Goal: Information Seeking & Learning: Find specific fact

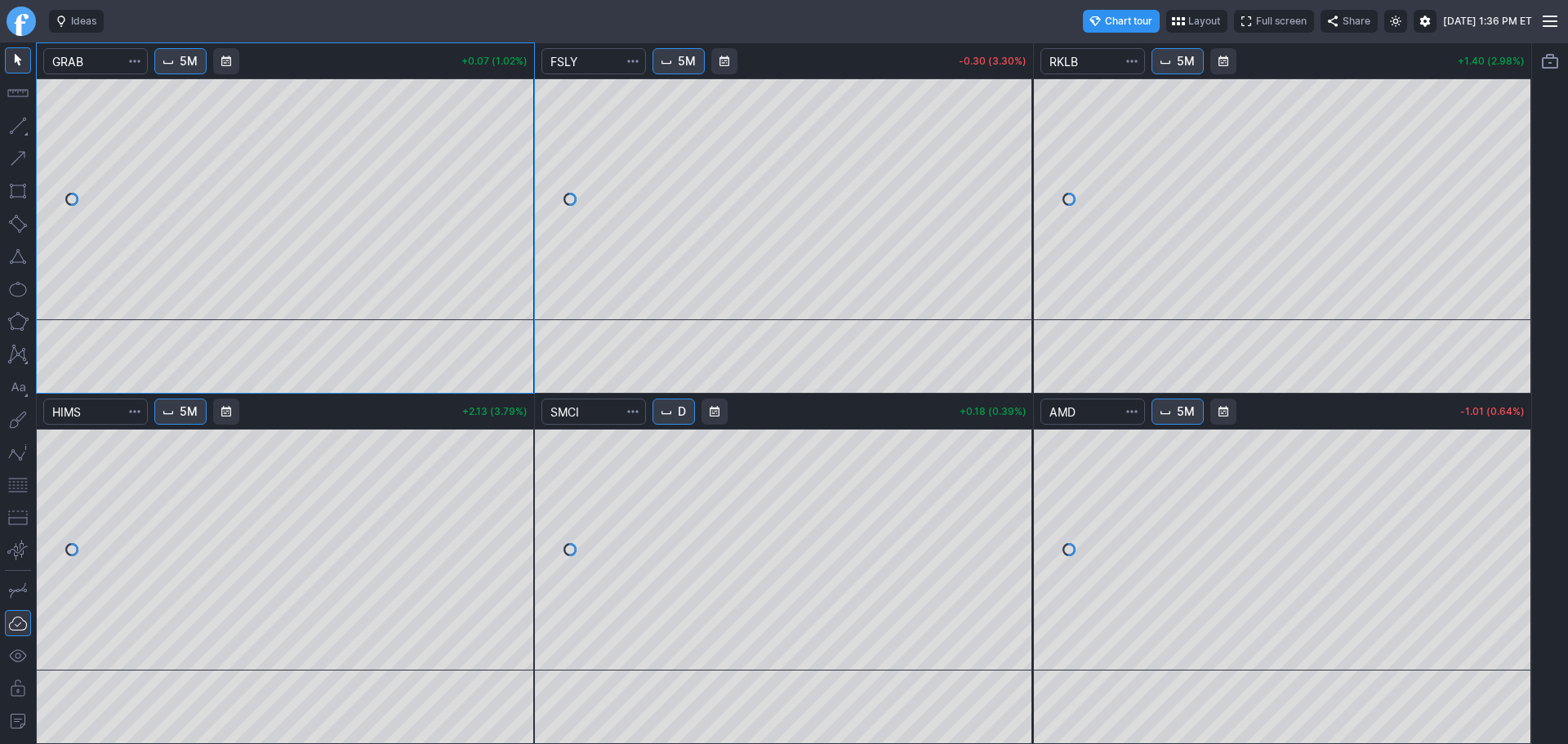
click at [23, 28] on link "Finviz.com" at bounding box center [21, 21] width 29 height 29
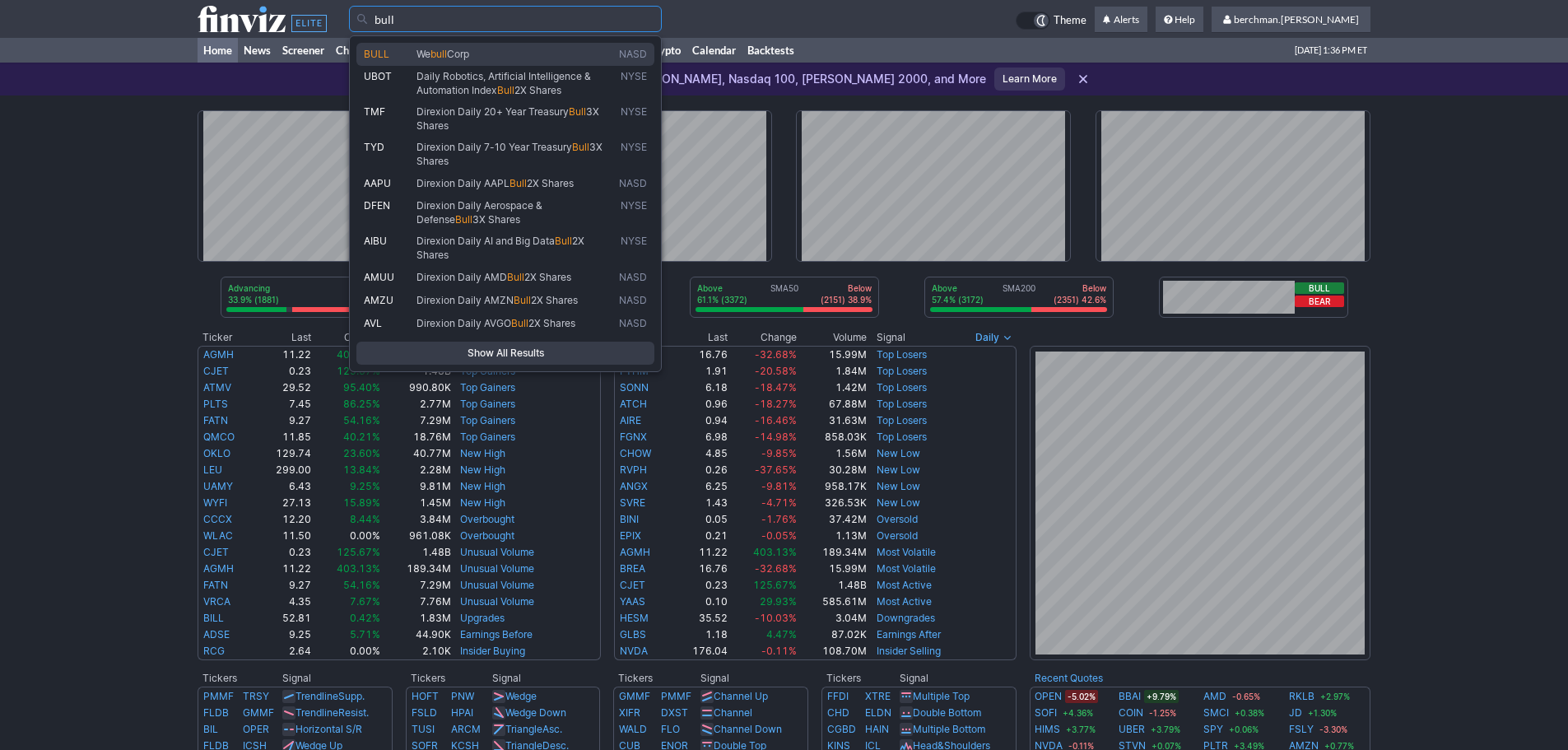
click at [509, 54] on span "We bull Corp" at bounding box center [514, 55] width 203 height 14
type input "BULL"
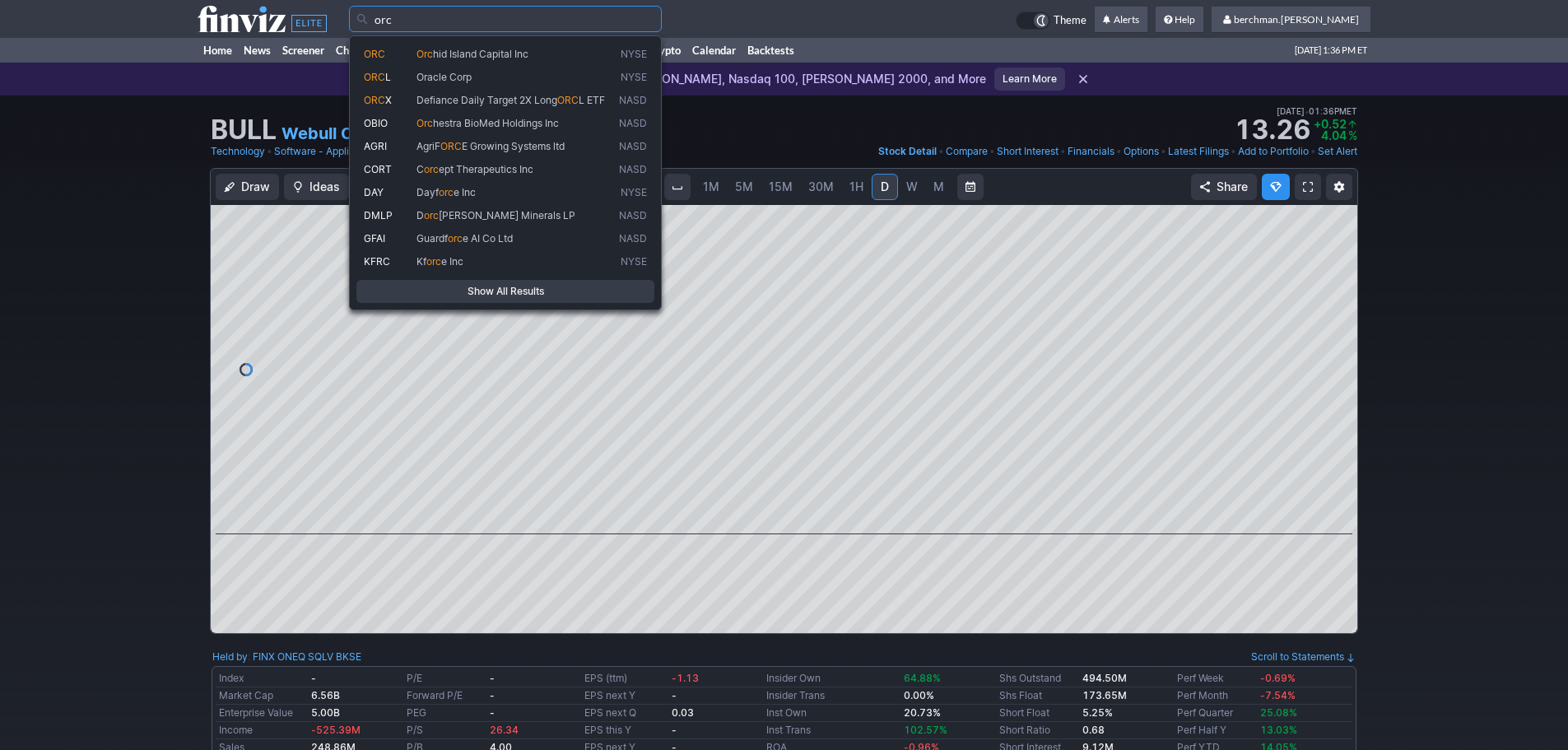
click at [484, 65] on link "ORC Orc hid Island Capital Inc NYSE" at bounding box center [505, 55] width 298 height 23
type input "ORC"
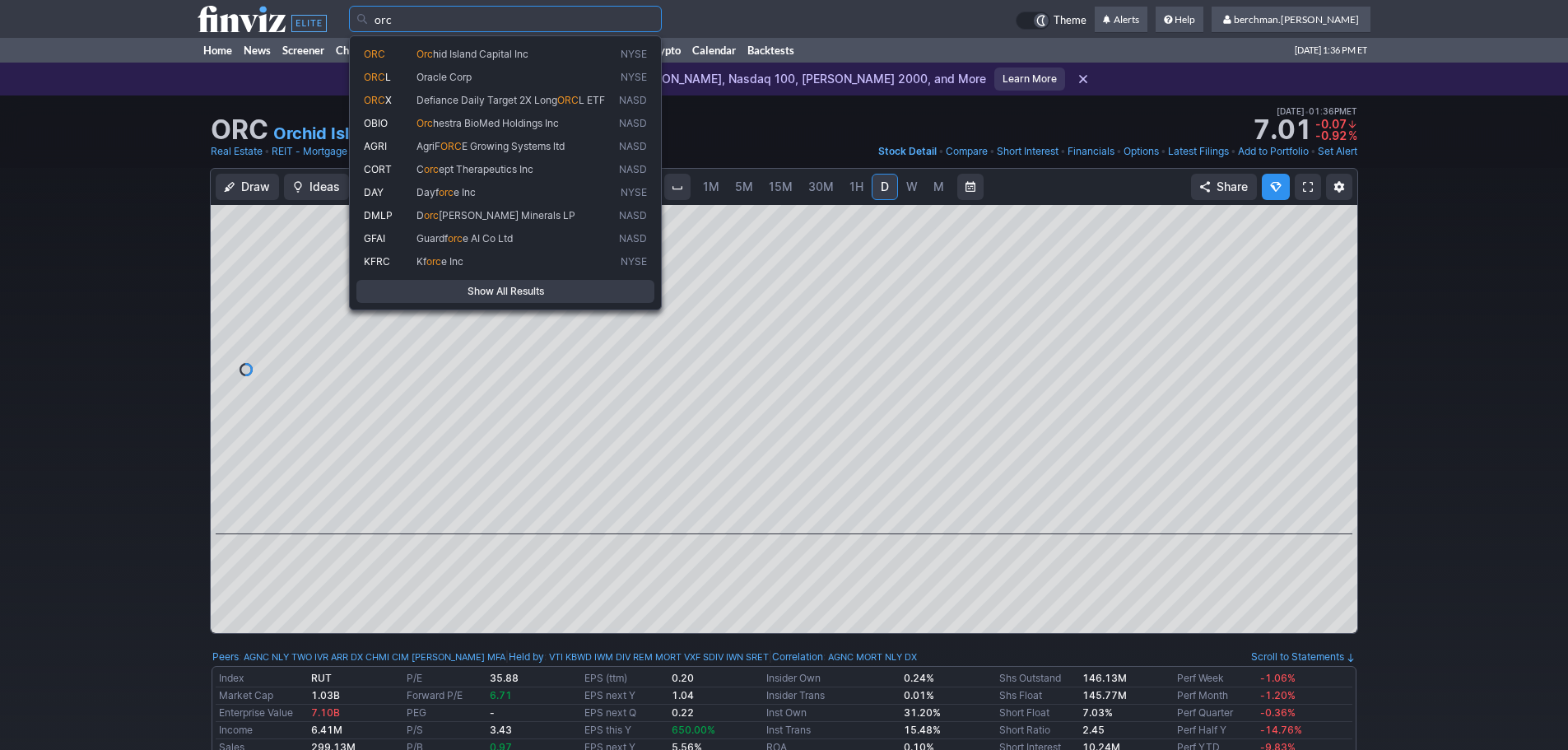
click at [477, 80] on span "Oracle Corp" at bounding box center [514, 77] width 203 height 14
type input "ORCL"
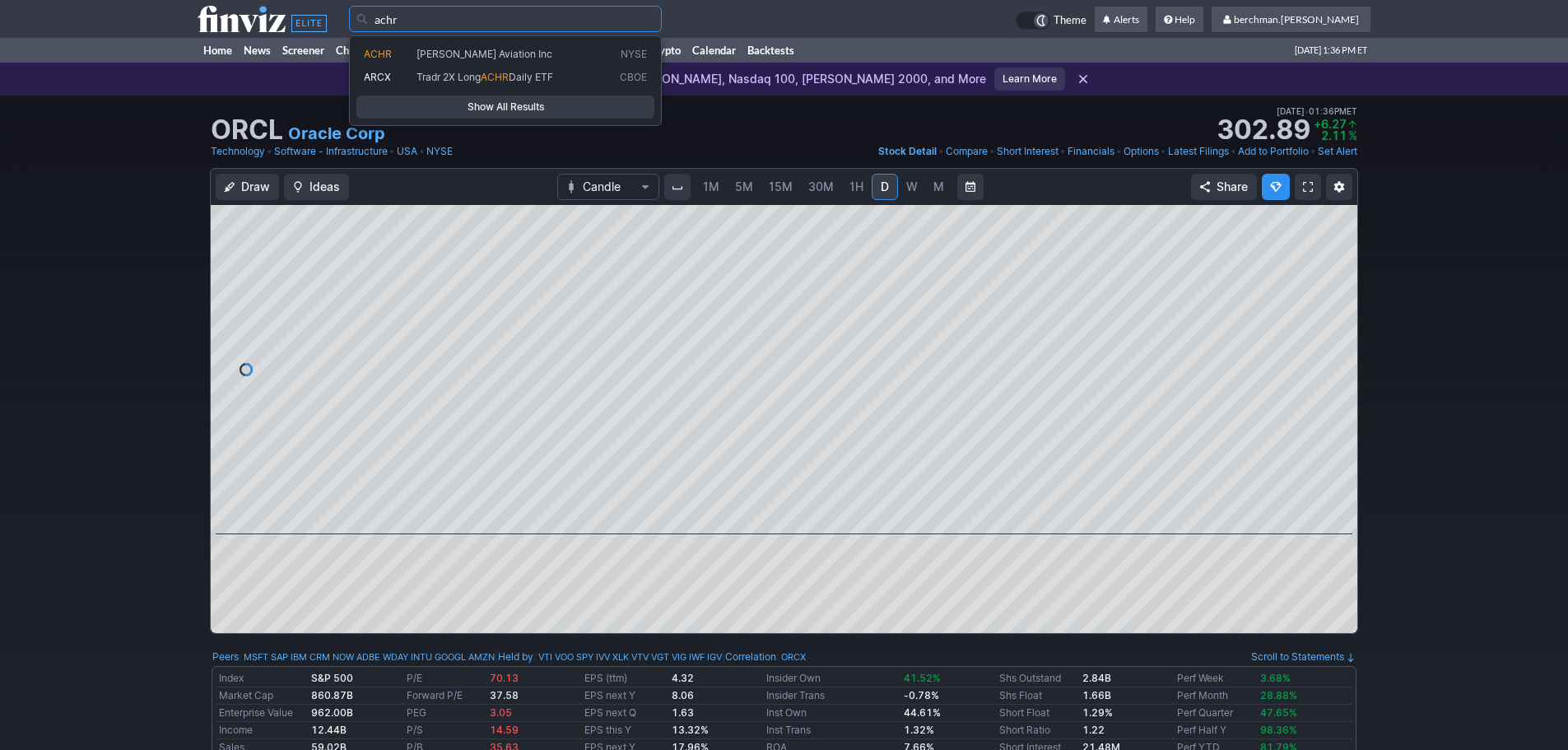
click at [452, 45] on link "ACHR Archer Aviation Inc NYSE" at bounding box center [505, 55] width 298 height 23
type input "ACHR"
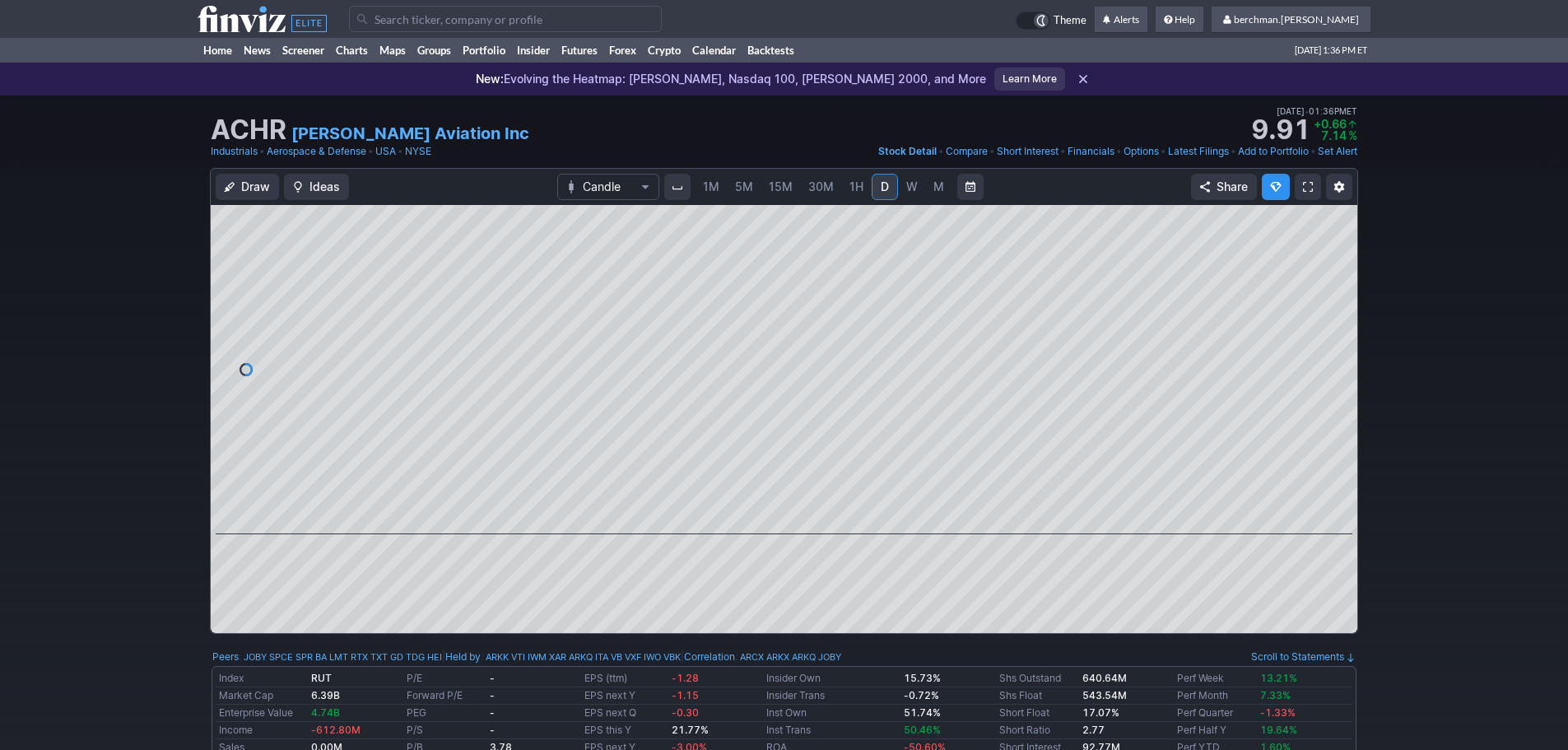
click at [744, 194] on span "5M" at bounding box center [744, 186] width 18 height 17
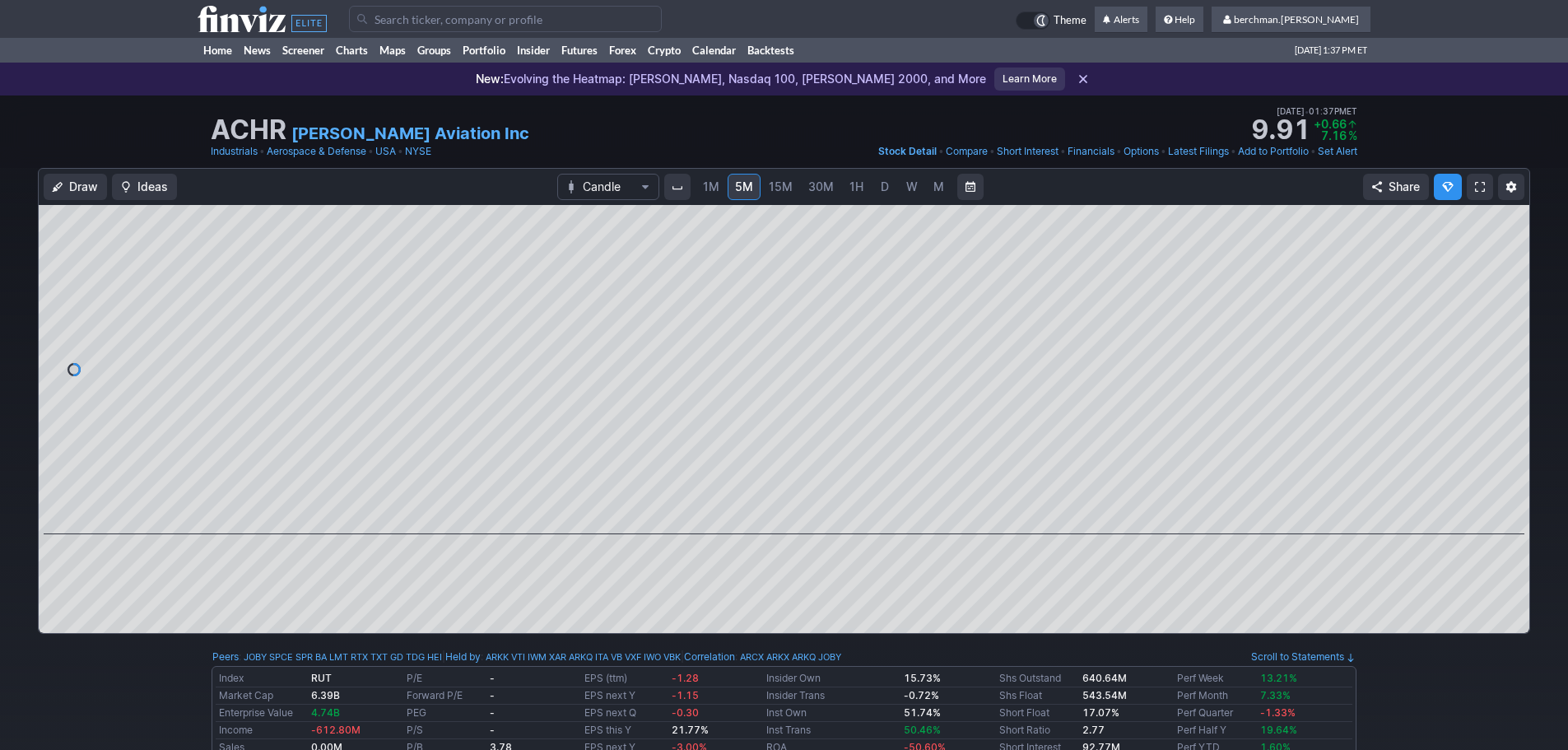
click at [534, 23] on input "Search" at bounding box center [504, 19] width 312 height 26
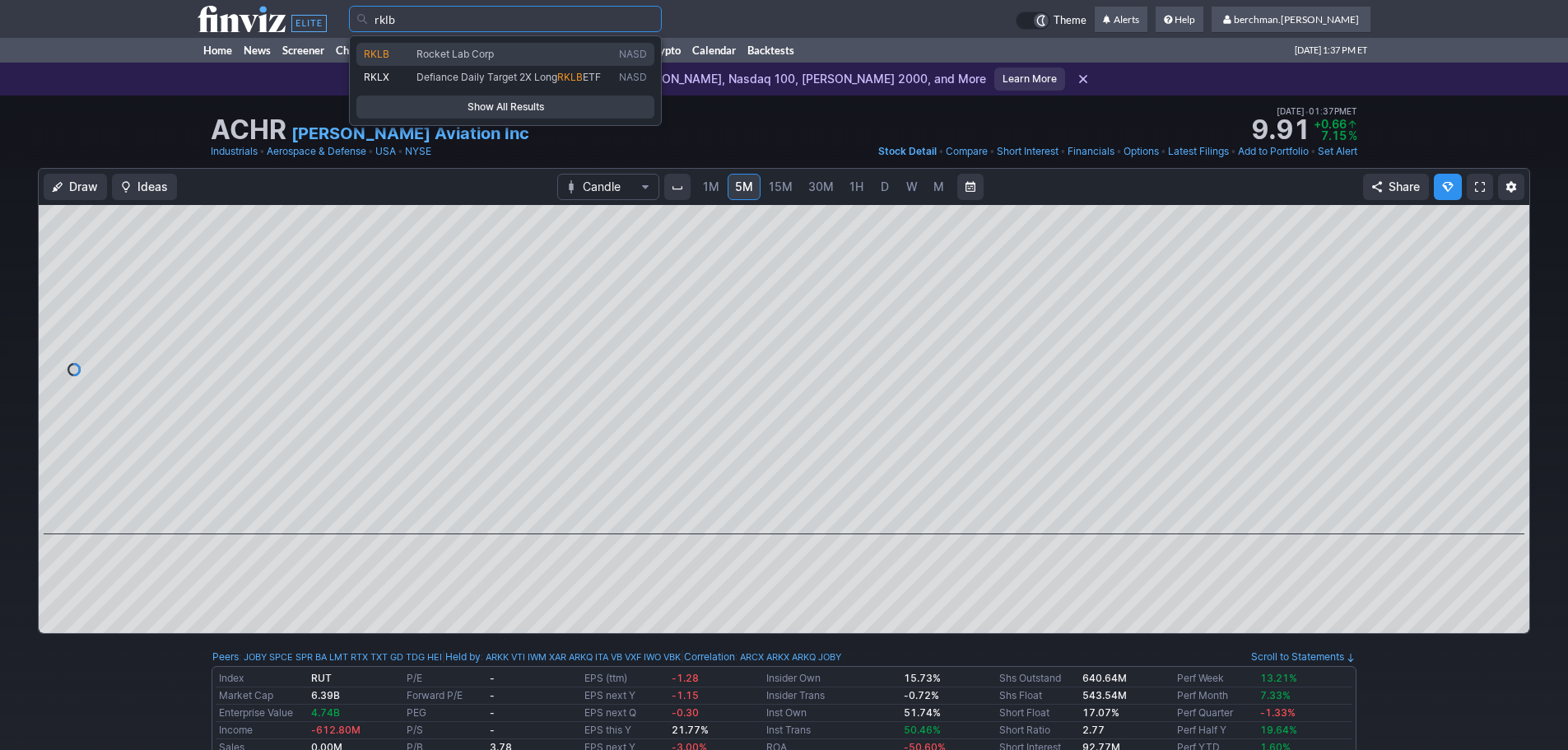
click at [525, 53] on span "Rocket Lab Corp" at bounding box center [514, 55] width 203 height 14
type input "RKLB"
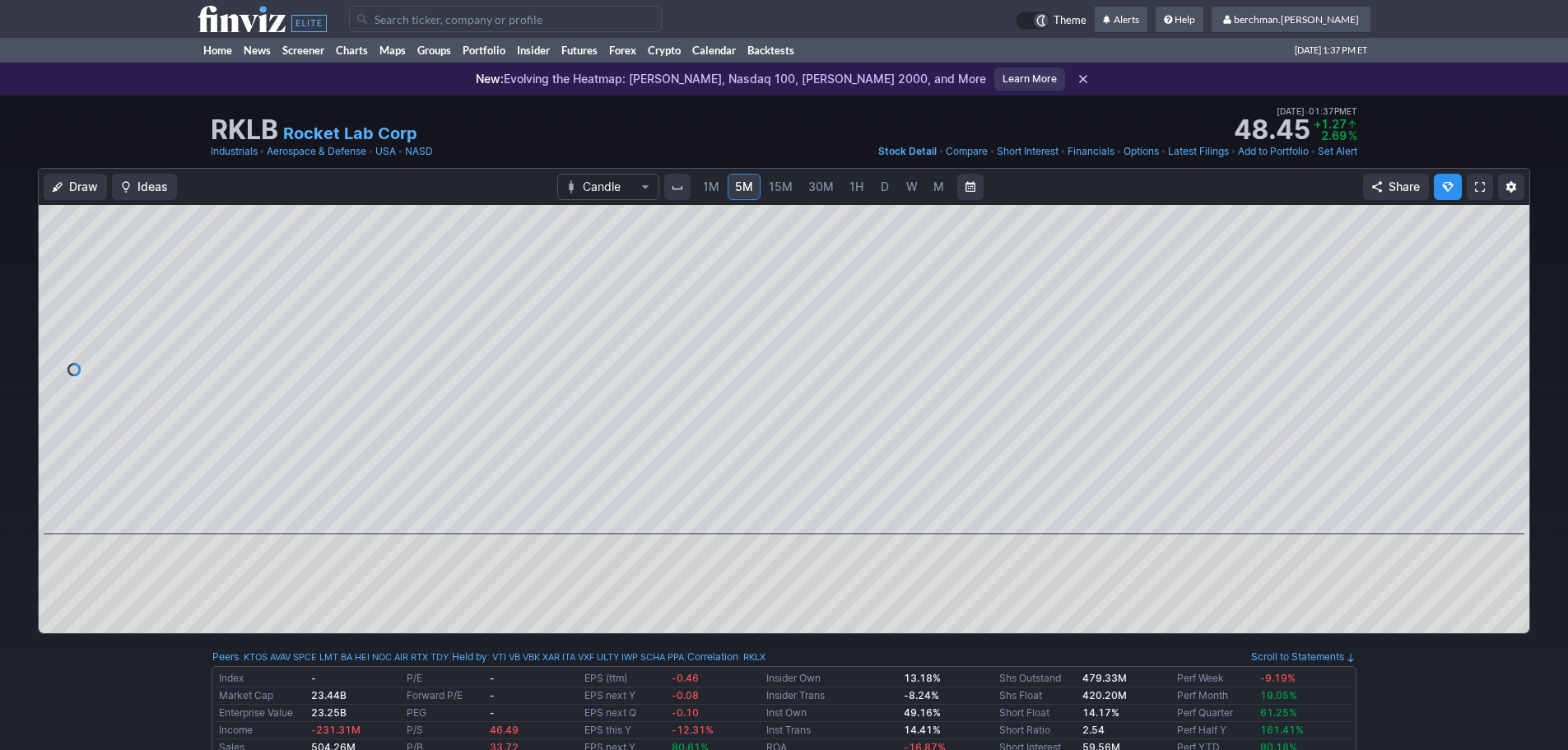
click at [884, 186] on span "D" at bounding box center [884, 186] width 8 height 14
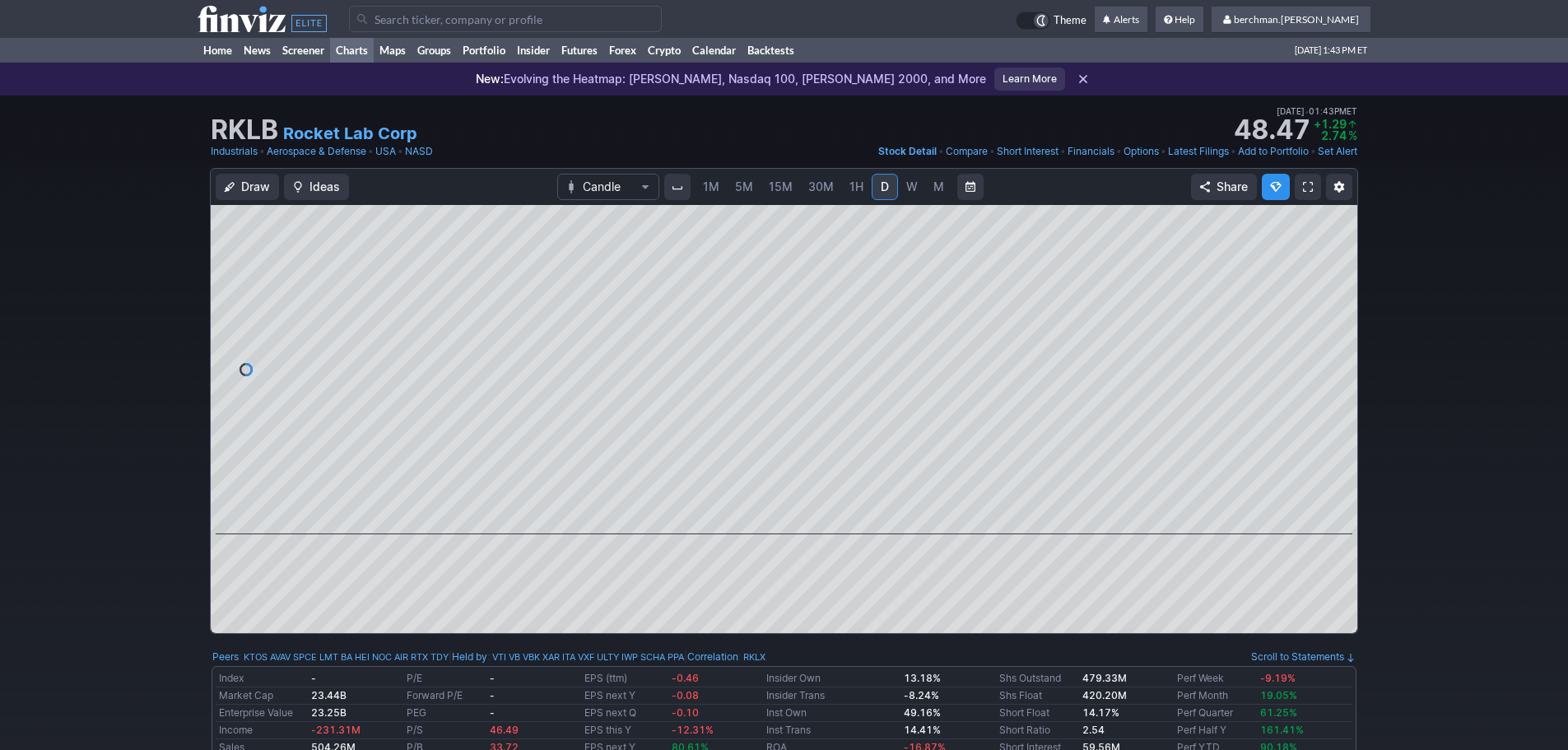
click at [354, 50] on link "Charts" at bounding box center [352, 50] width 44 height 24
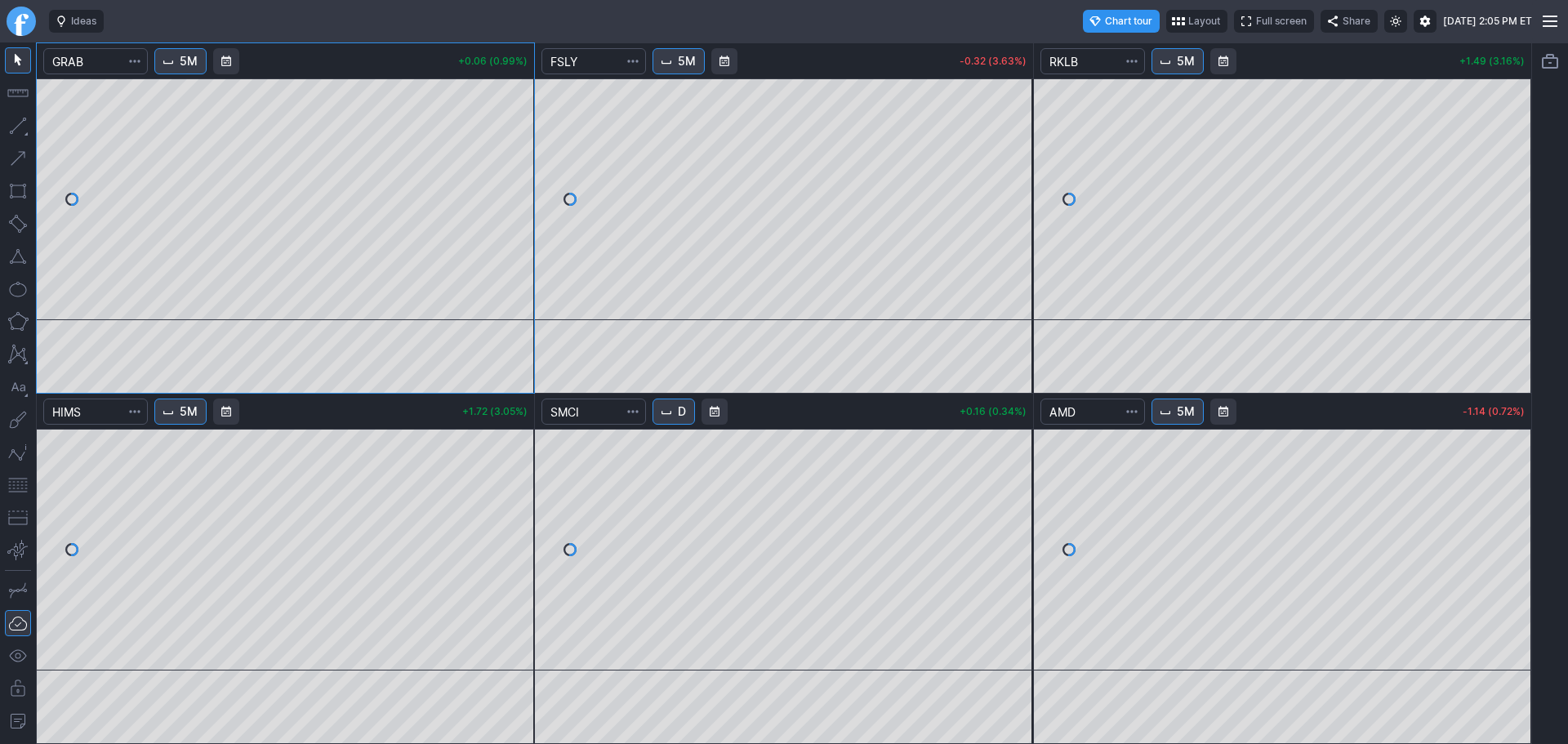
click at [22, 32] on link "Finviz.com" at bounding box center [21, 21] width 29 height 29
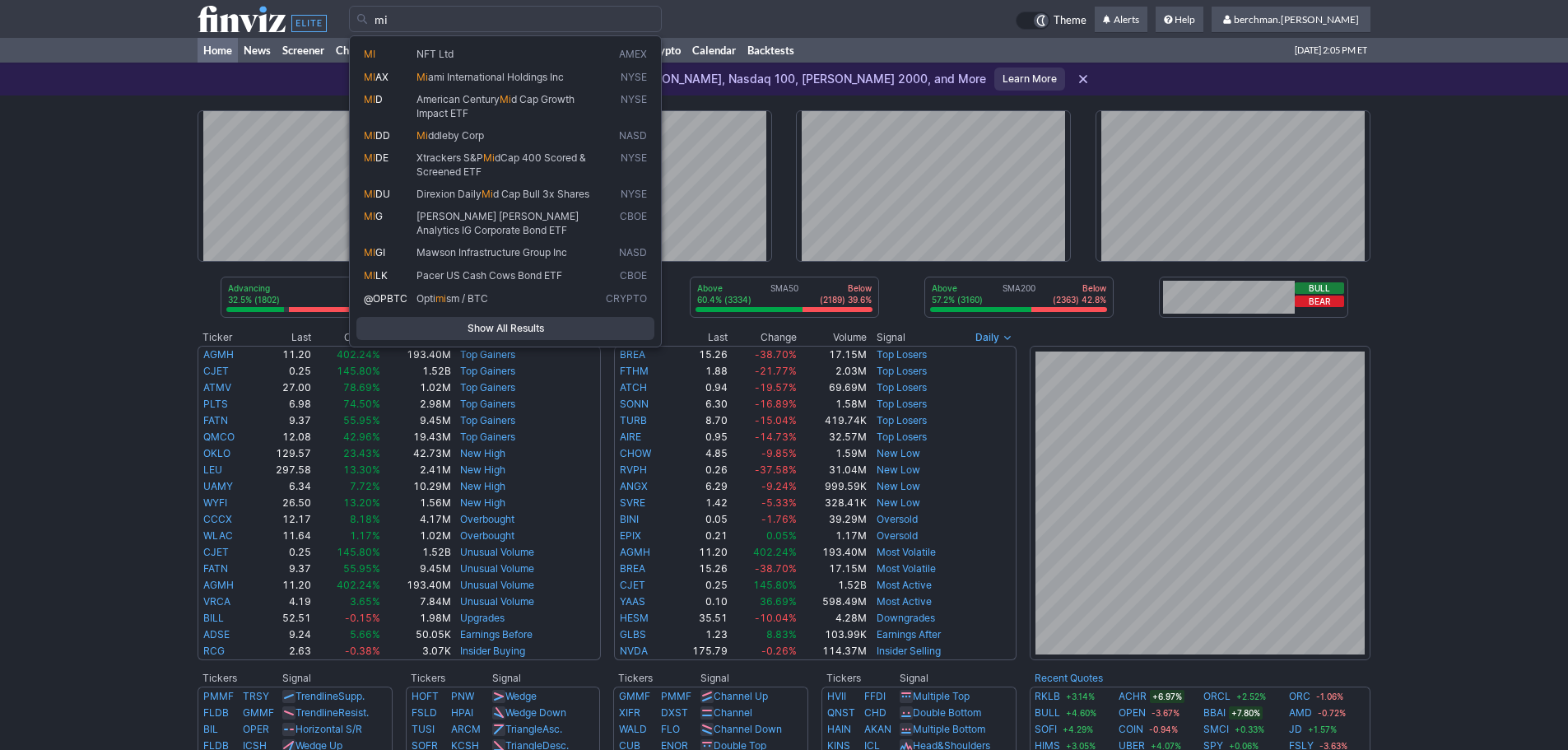
type input "m"
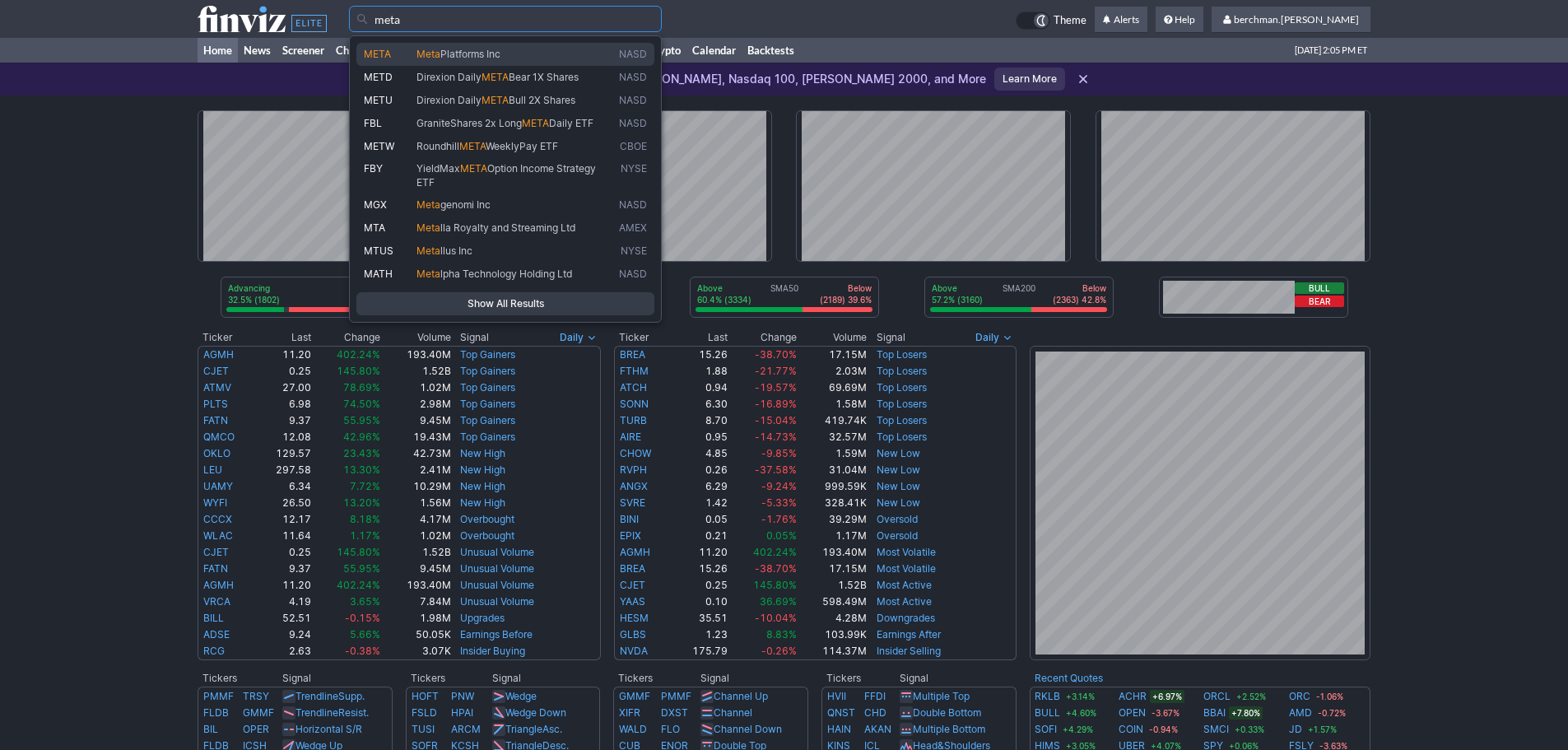
click at [488, 49] on span "Platforms Inc" at bounding box center [470, 54] width 60 height 13
type input "META"
